Goal: Transaction & Acquisition: Purchase product/service

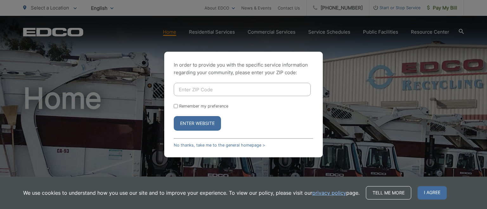
click at [236, 89] on input "Enter ZIP Code" at bounding box center [242, 89] width 137 height 13
type input "92040"
click at [201, 122] on button "Enter Website" at bounding box center [197, 123] width 47 height 15
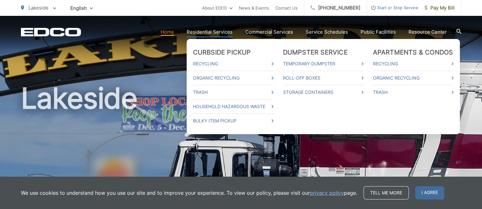
click at [207, 30] on link "Residential Services" at bounding box center [210, 32] width 46 height 8
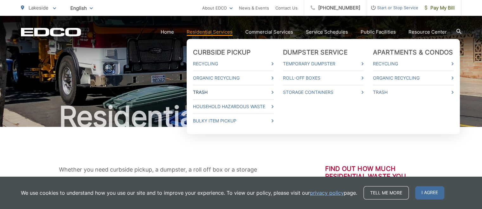
click at [207, 92] on link "Trash" at bounding box center [233, 92] width 80 height 8
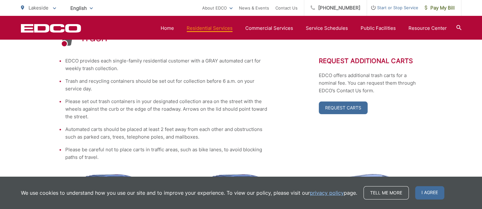
scroll to position [127, 0]
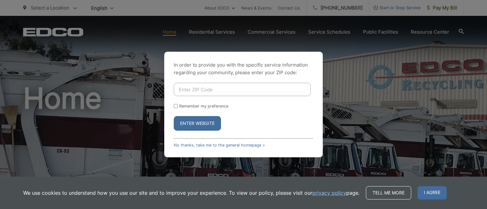
click at [216, 93] on input "Enter ZIP Code" at bounding box center [242, 89] width 137 height 13
type input "92040"
click at [194, 120] on button "Enter Website" at bounding box center [197, 123] width 47 height 15
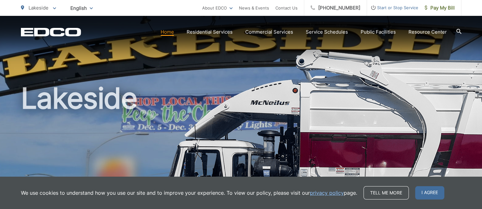
click at [170, 30] on link "Home" at bounding box center [167, 32] width 13 height 8
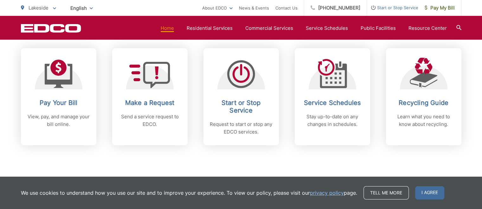
scroll to position [285, 0]
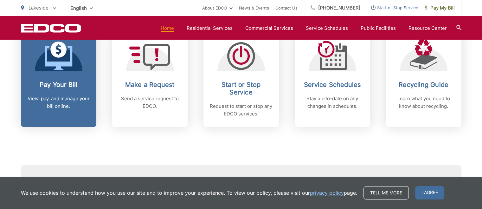
click at [57, 65] on icon at bounding box center [59, 58] width 28 height 24
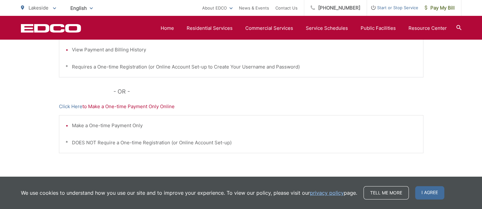
scroll to position [222, 0]
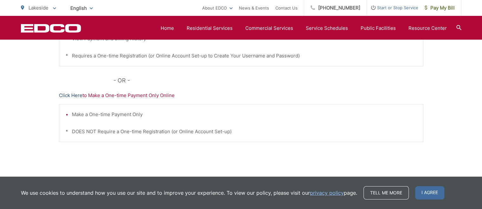
click at [70, 94] on link "Click Here" at bounding box center [70, 96] width 23 height 8
